Goal: Task Accomplishment & Management: Use online tool/utility

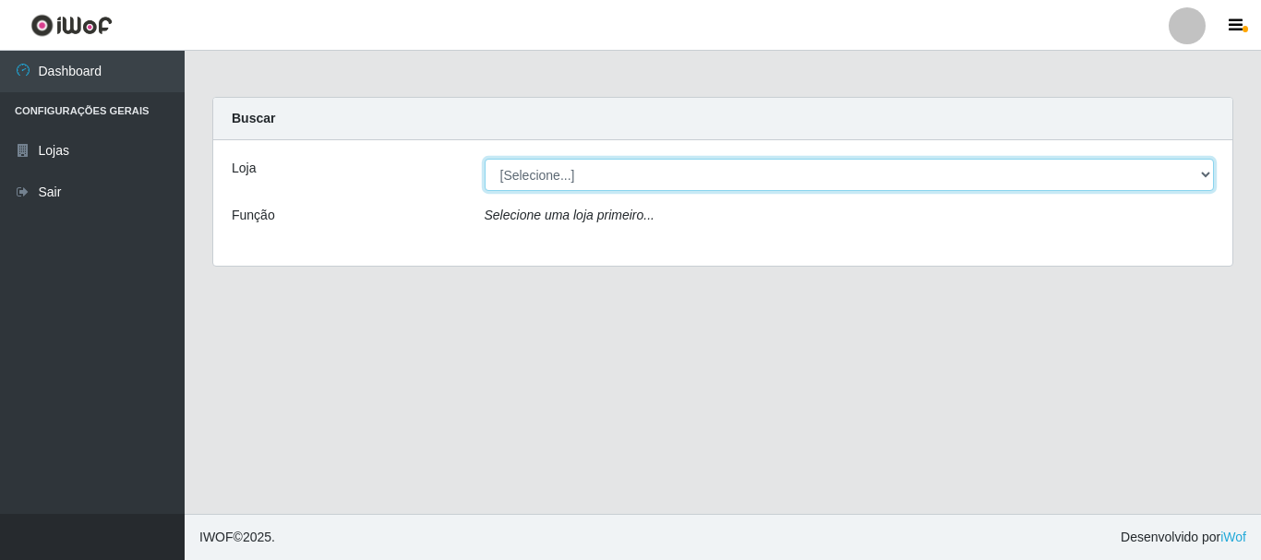
click at [594, 174] on select "[Selecione...] [GEOGRAPHIC_DATA] [GEOGRAPHIC_DATA]" at bounding box center [850, 175] width 730 height 32
select select "64"
click at [485, 159] on select "[Selecione...] [GEOGRAPHIC_DATA] [GEOGRAPHIC_DATA]" at bounding box center [850, 175] width 730 height 32
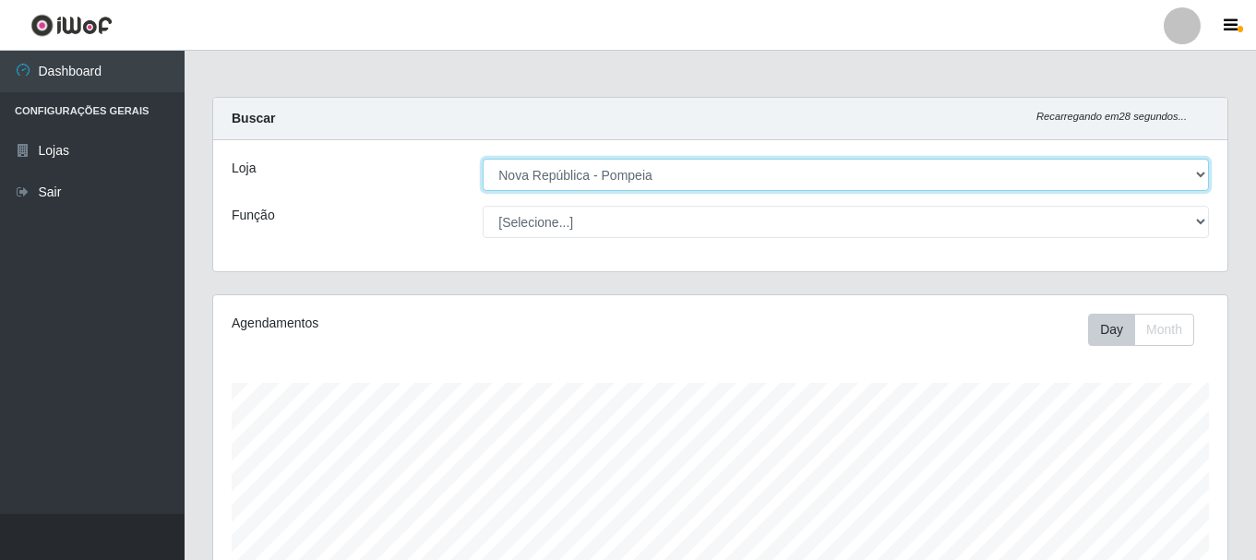
scroll to position [383, 1015]
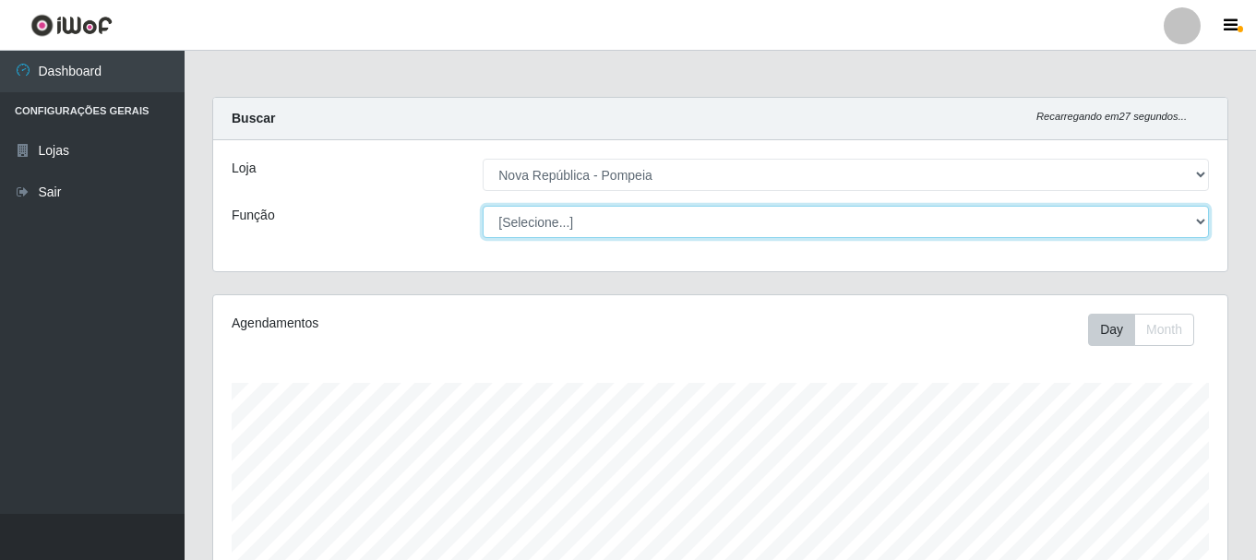
click at [670, 228] on select "[Selecione...] Balconista Operador de Caixa Recepcionista Repositor" at bounding box center [846, 222] width 727 height 32
select select "22"
click at [483, 206] on select "[Selecione...] Balconista Operador de Caixa Recepcionista Repositor" at bounding box center [846, 222] width 727 height 32
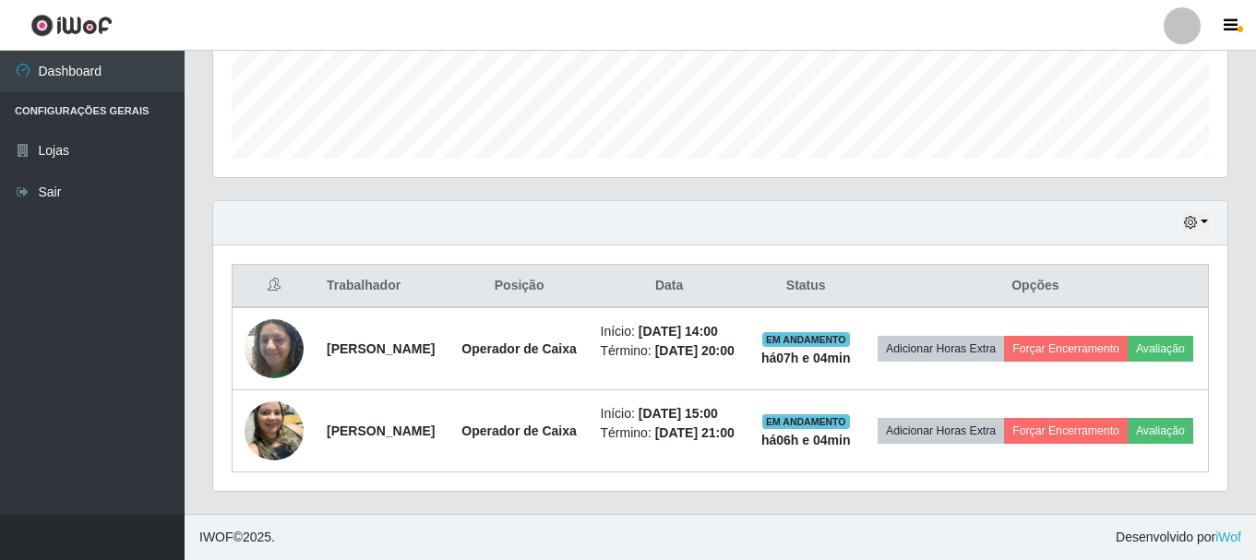
scroll to position [529, 0]
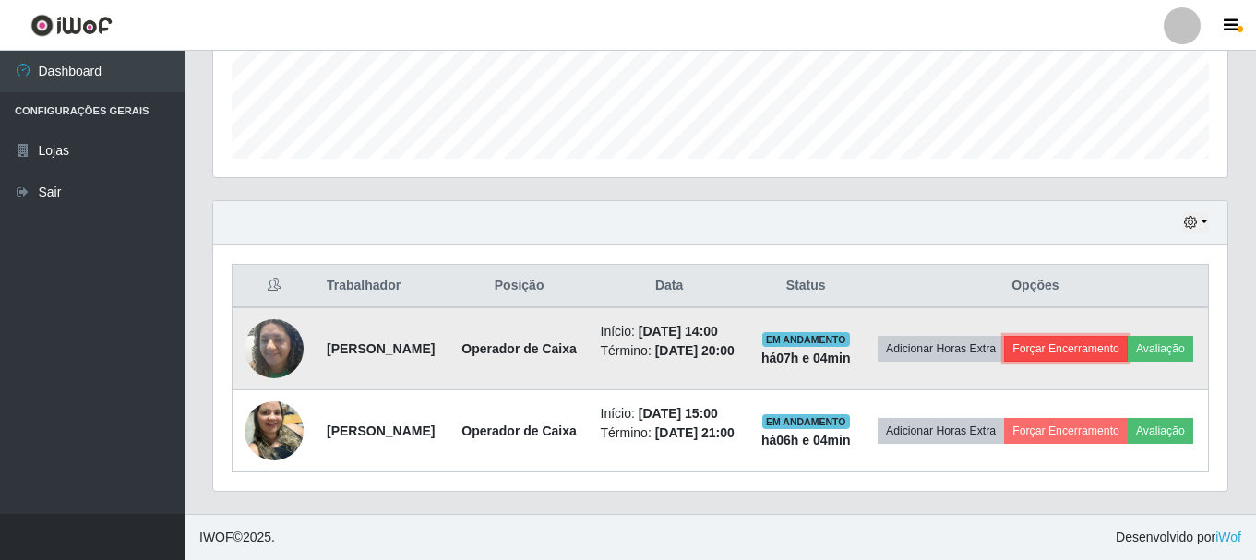
click at [1123, 336] on button "Forçar Encerramento" at bounding box center [1066, 349] width 124 height 26
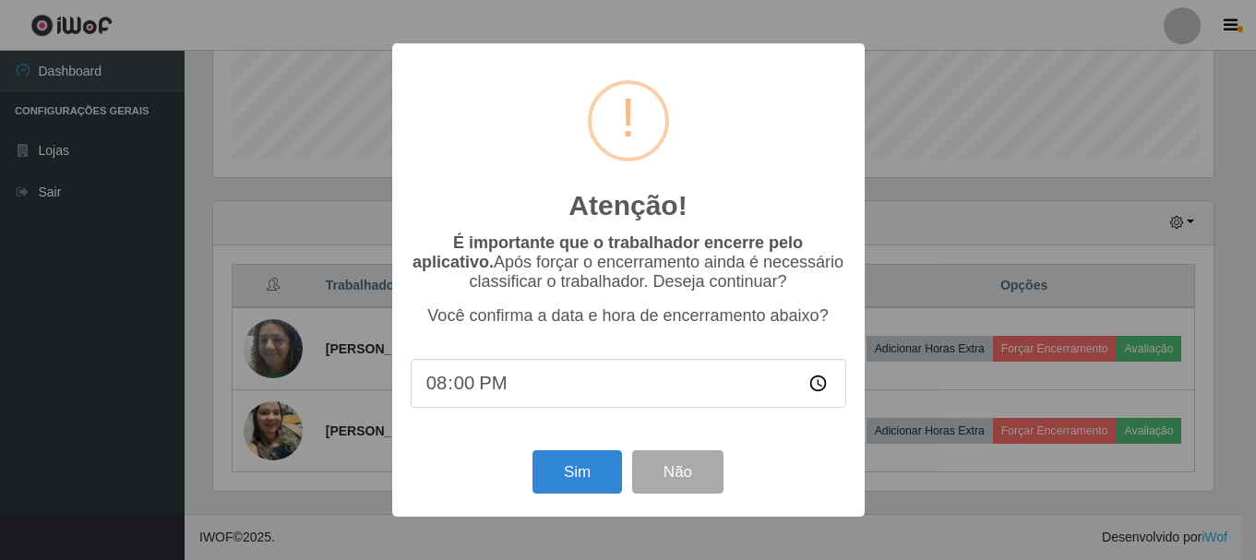
scroll to position [383, 1005]
click at [610, 475] on button "Sim" at bounding box center [579, 471] width 90 height 43
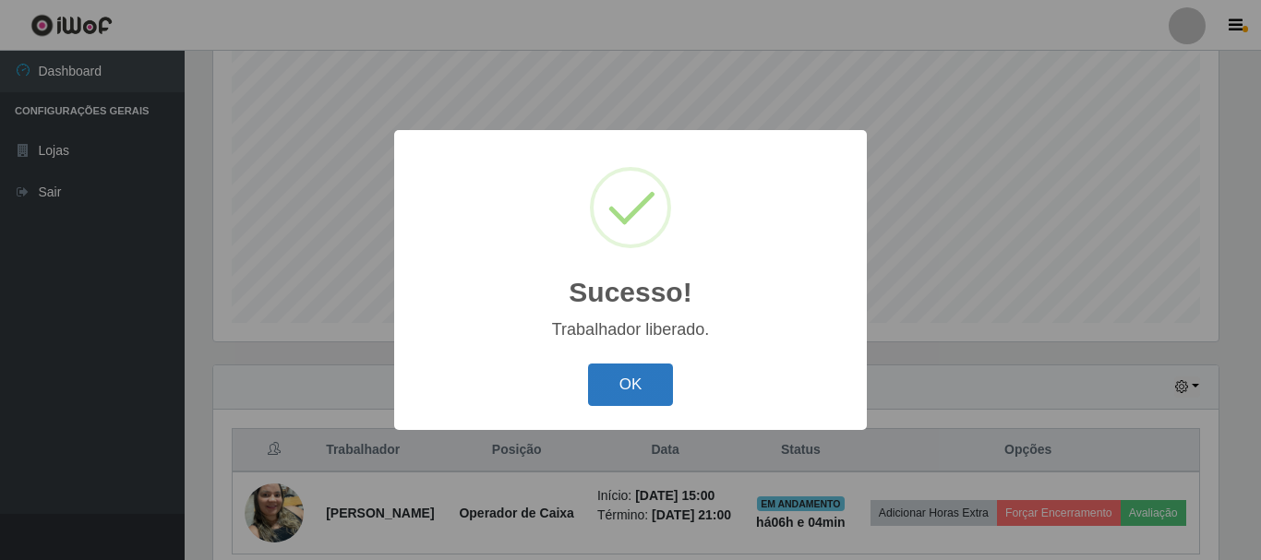
click at [631, 376] on button "OK" at bounding box center [631, 385] width 86 height 43
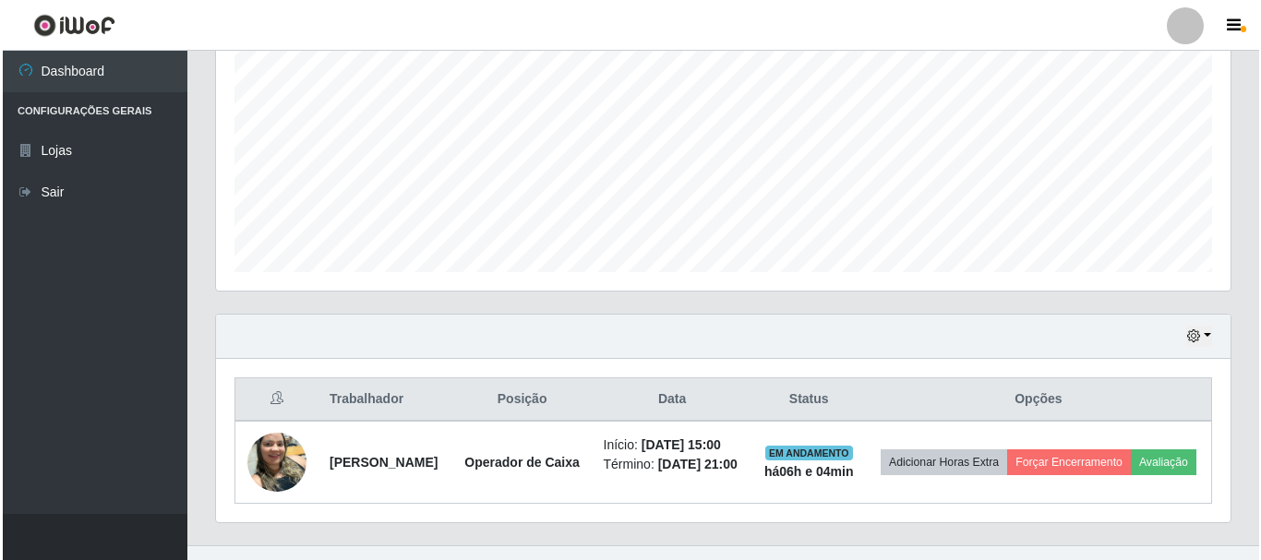
scroll to position [433, 0]
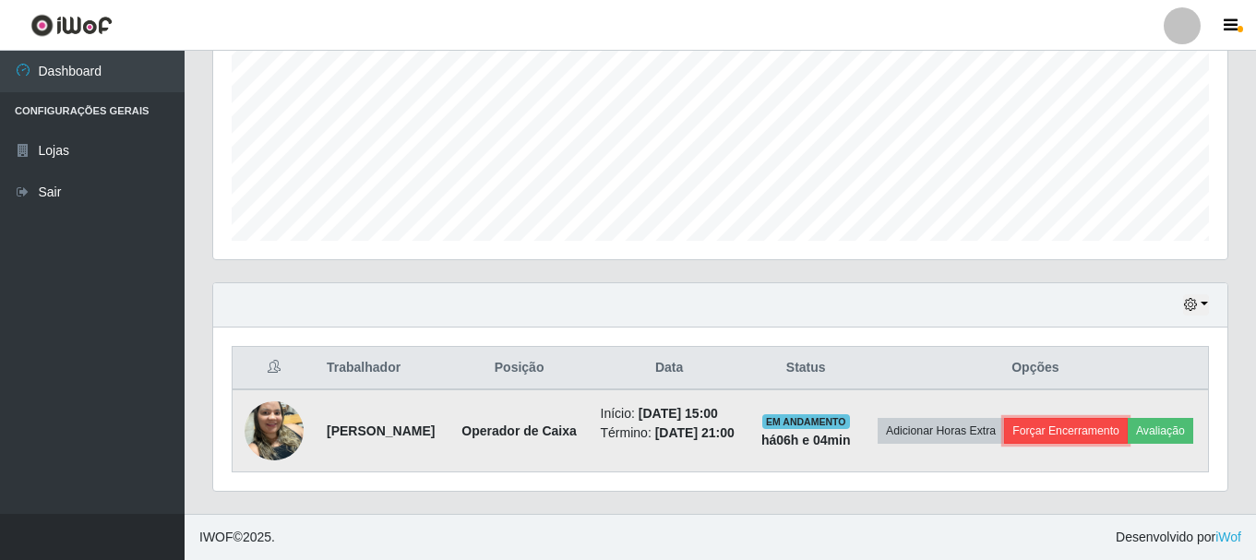
click at [1127, 418] on button "Forçar Encerramento" at bounding box center [1066, 431] width 124 height 26
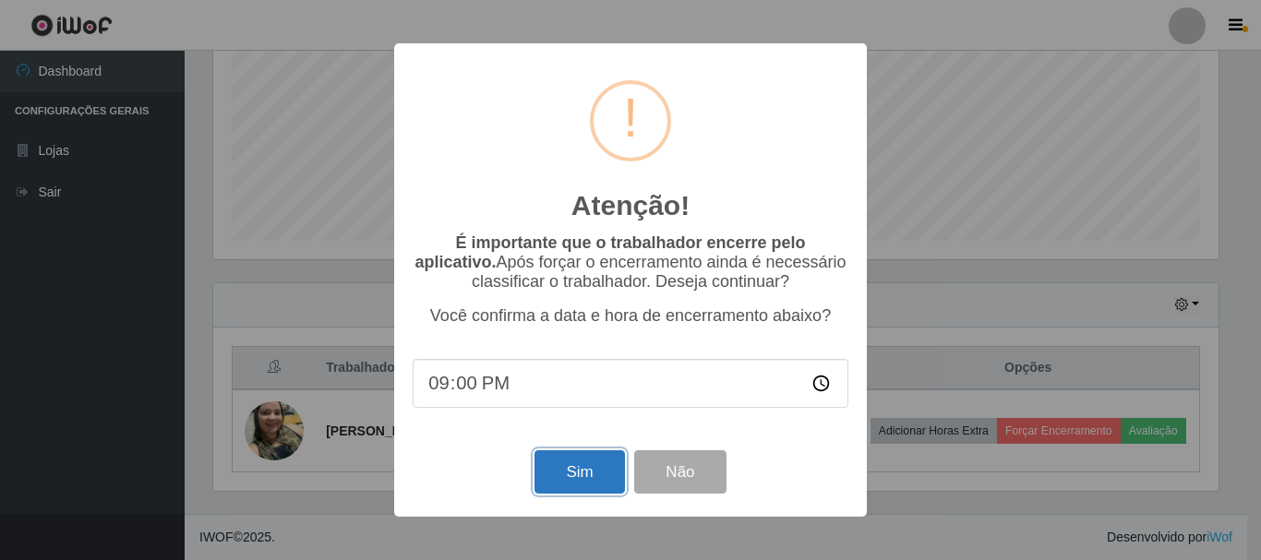
click at [574, 481] on button "Sim" at bounding box center [579, 471] width 90 height 43
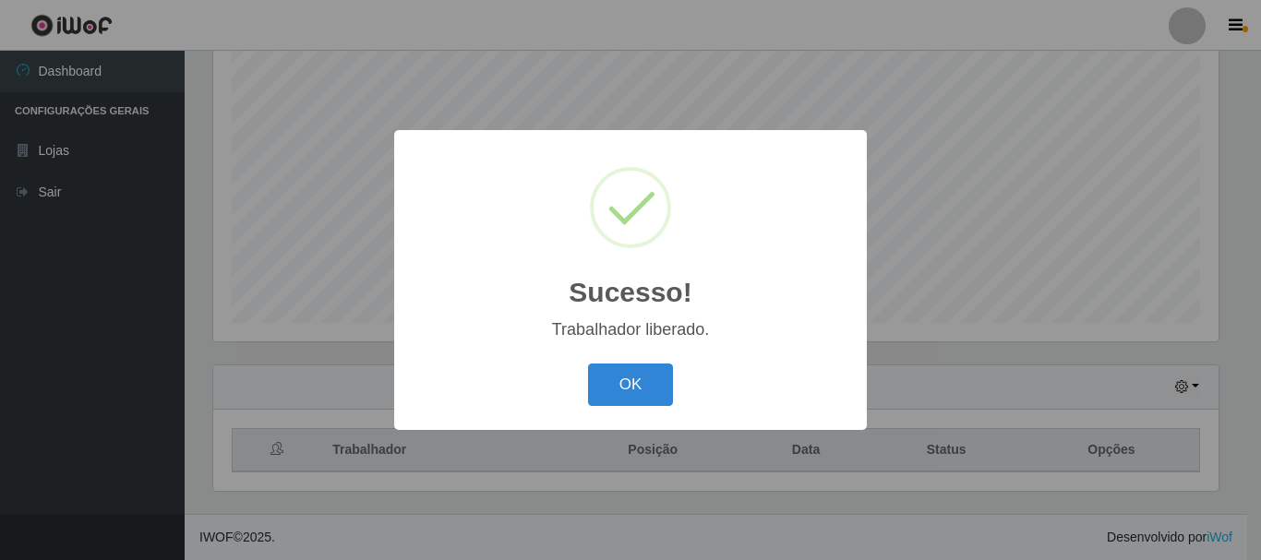
drag, startPoint x: 650, startPoint y: 393, endPoint x: 679, endPoint y: 375, distance: 34.8
click at [650, 392] on button "OK" at bounding box center [631, 385] width 86 height 43
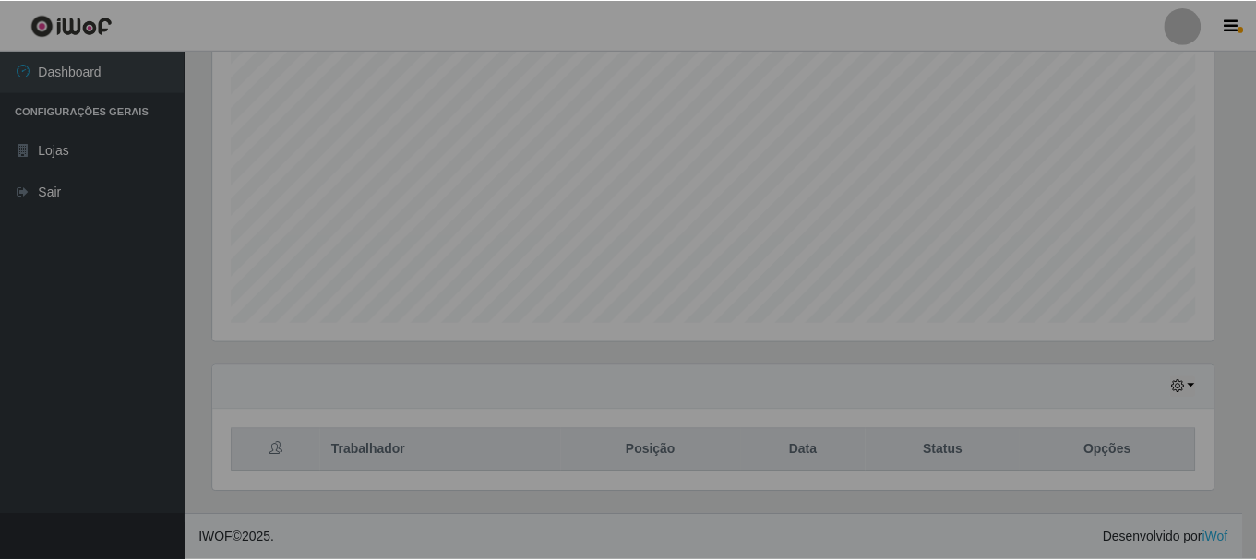
scroll to position [383, 1015]
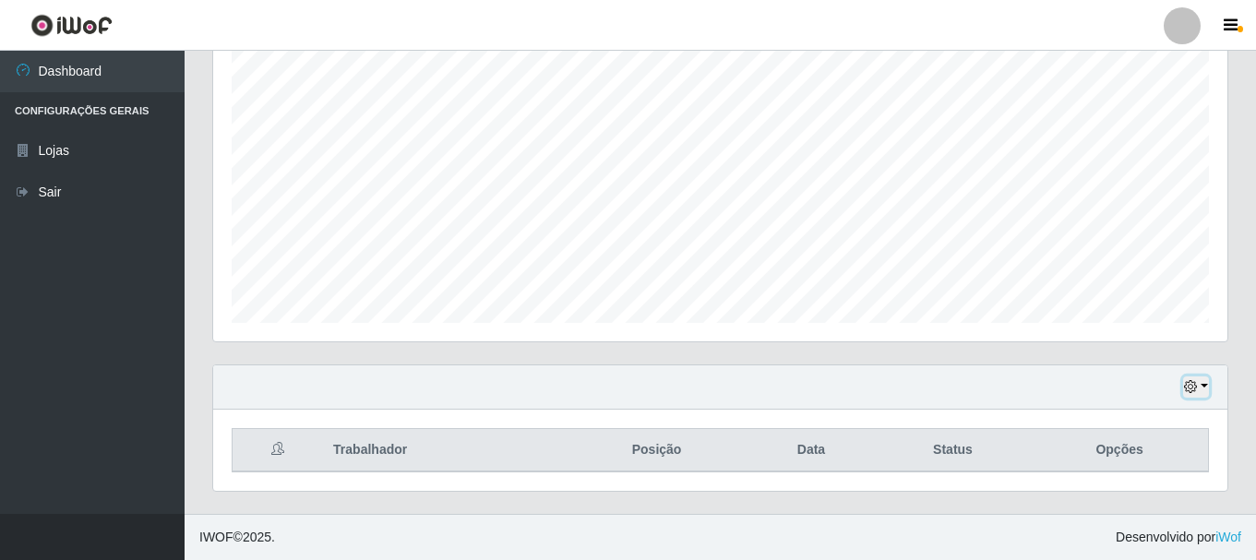
click at [1207, 384] on button "button" at bounding box center [1196, 387] width 26 height 21
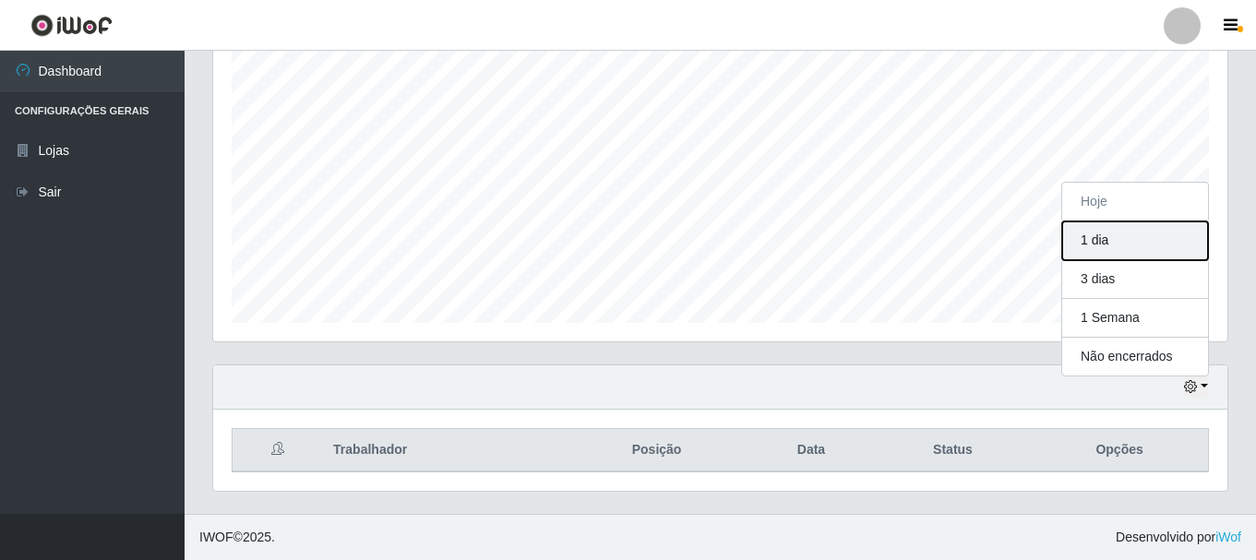
click at [1079, 234] on button "1 dia" at bounding box center [1136, 241] width 146 height 39
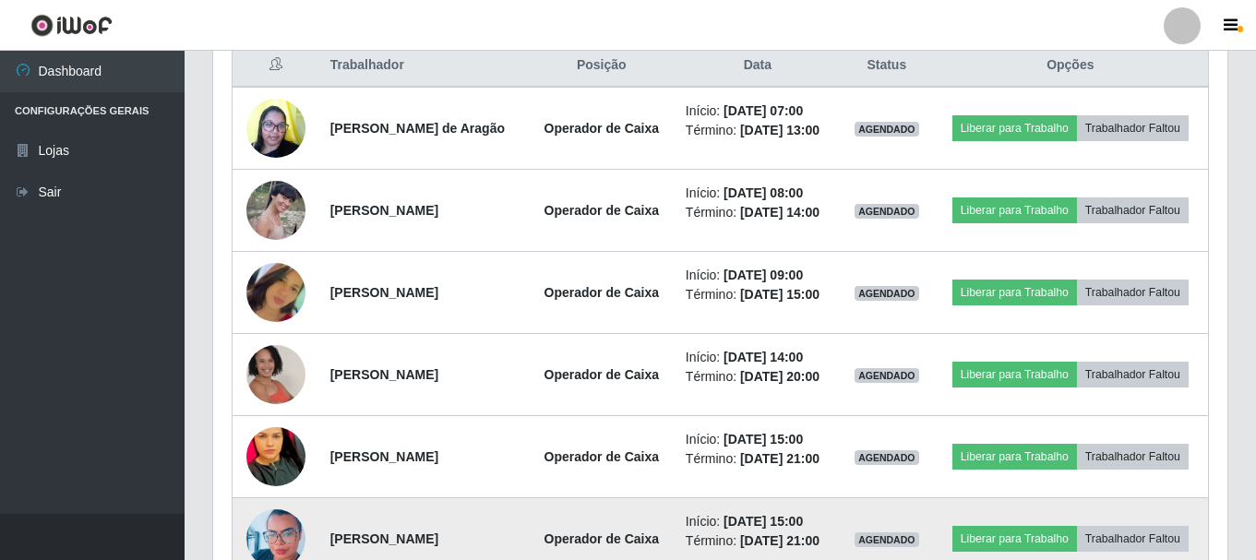
scroll to position [636, 0]
